Goal: Entertainment & Leisure: Consume media (video, audio)

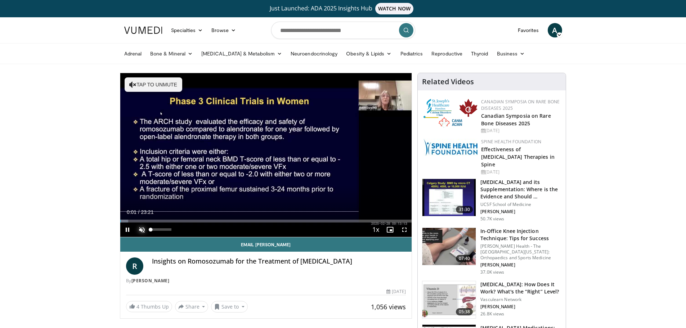
click at [142, 228] on span "Video Player" at bounding box center [142, 230] width 14 height 14
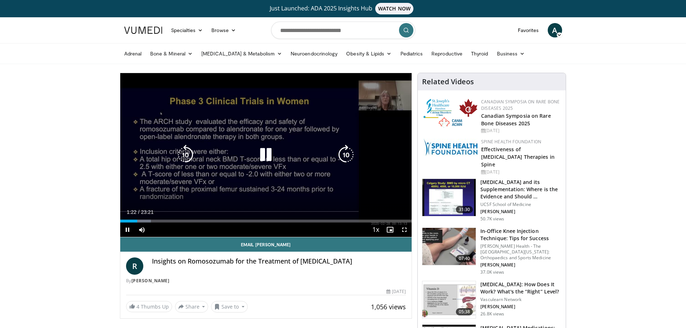
click at [266, 156] on icon "Video Player" at bounding box center [266, 155] width 20 height 20
